Goal: Information Seeking & Learning: Find specific page/section

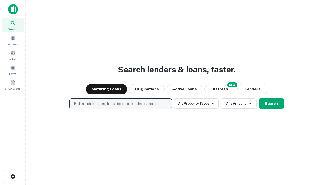
click at [121, 104] on p "Enter addresses, locations or lender names" at bounding box center [115, 104] width 83 height 6
type input "**********"
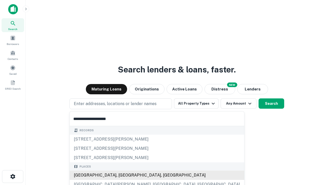
click at [123, 175] on div "Santa Monica, CA, USA" at bounding box center [157, 174] width 175 height 9
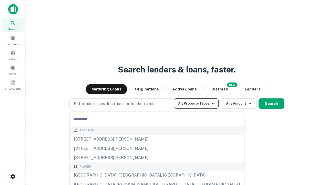
click at [196, 103] on button "All Property Types" at bounding box center [196, 103] width 45 height 10
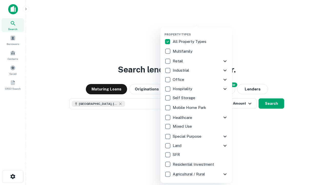
click at [201, 31] on button "button" at bounding box center [201, 31] width 72 height 0
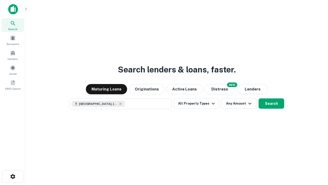
scroll to position [8, 0]
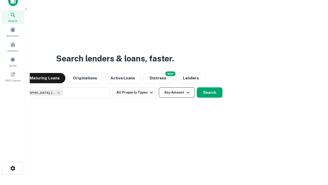
click at [159, 87] on button "Any Amount" at bounding box center [177, 92] width 36 height 10
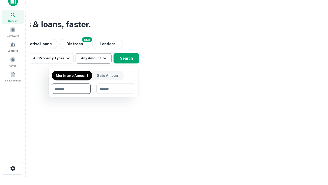
type input "*******"
click at [94, 94] on button "button" at bounding box center [94, 94] width 84 height 0
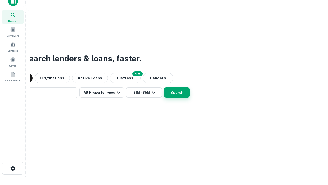
click at [164, 87] on button "Search" at bounding box center [177, 92] width 26 height 10
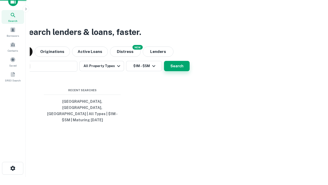
scroll to position [17, 145]
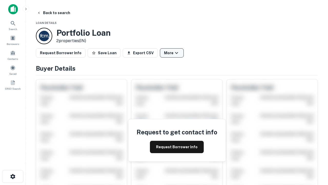
click at [172, 53] on button "More" at bounding box center [172, 52] width 24 height 9
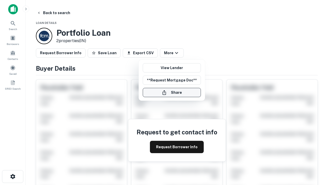
click at [172, 92] on button "Share" at bounding box center [172, 92] width 58 height 9
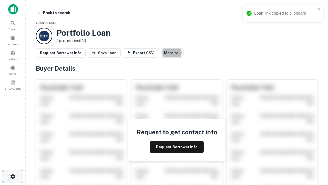
click at [13, 176] on icon "button" at bounding box center [13, 176] width 6 height 6
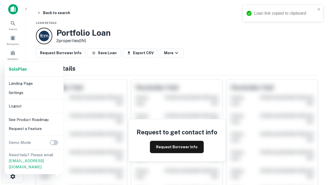
click at [34, 106] on li "Logout" at bounding box center [34, 105] width 55 height 9
